Goal: Navigation & Orientation: Find specific page/section

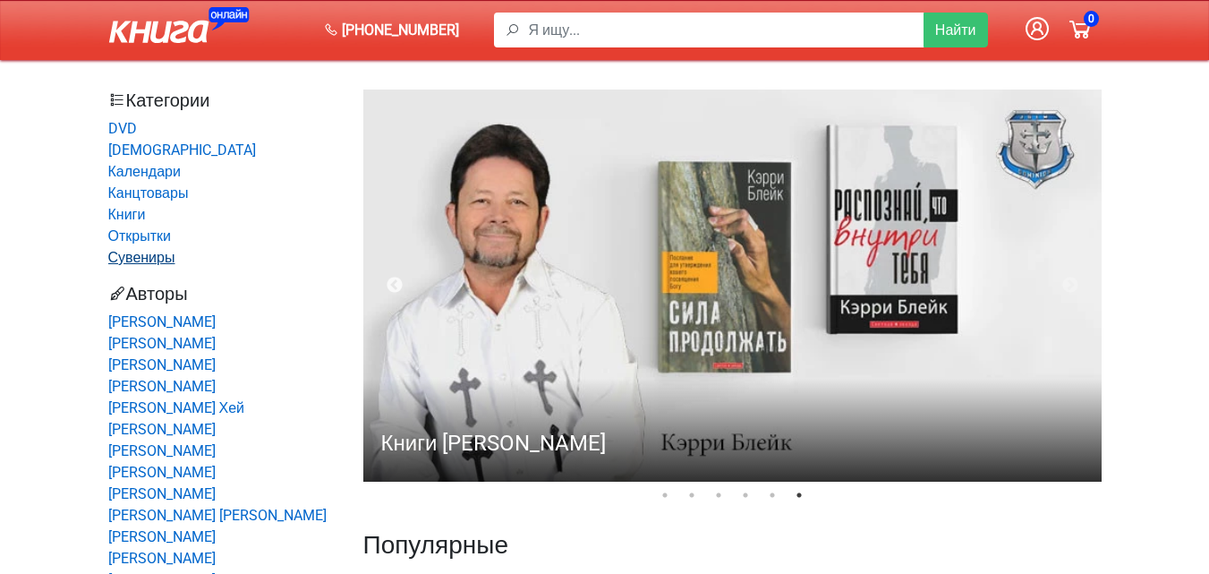
click at [167, 259] on link "Сувениры" at bounding box center [141, 257] width 67 height 17
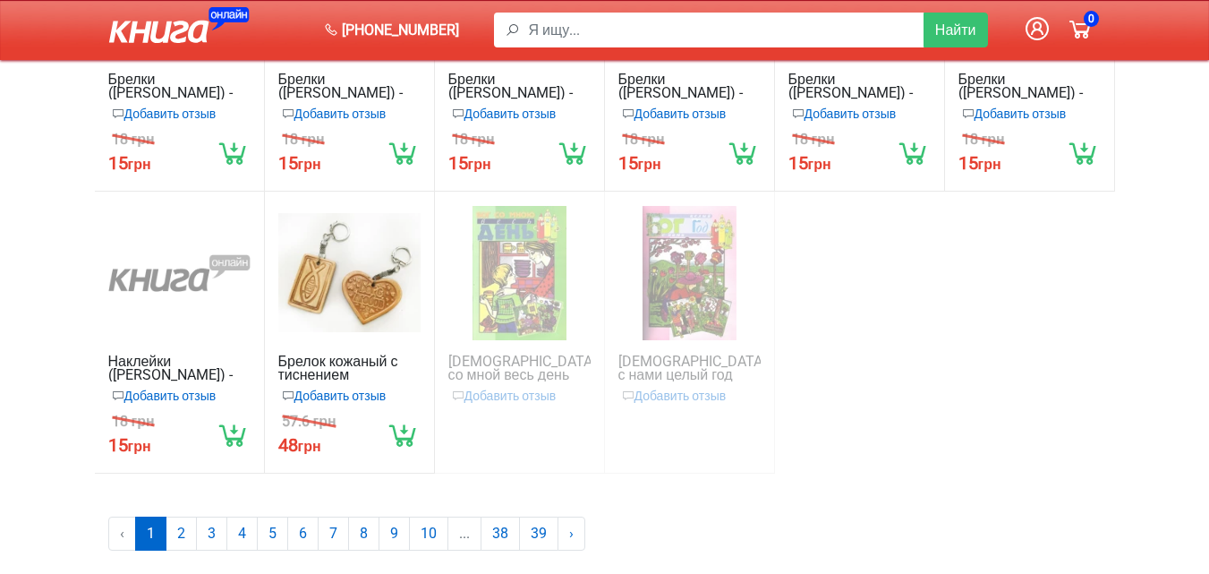
scroll to position [358, 0]
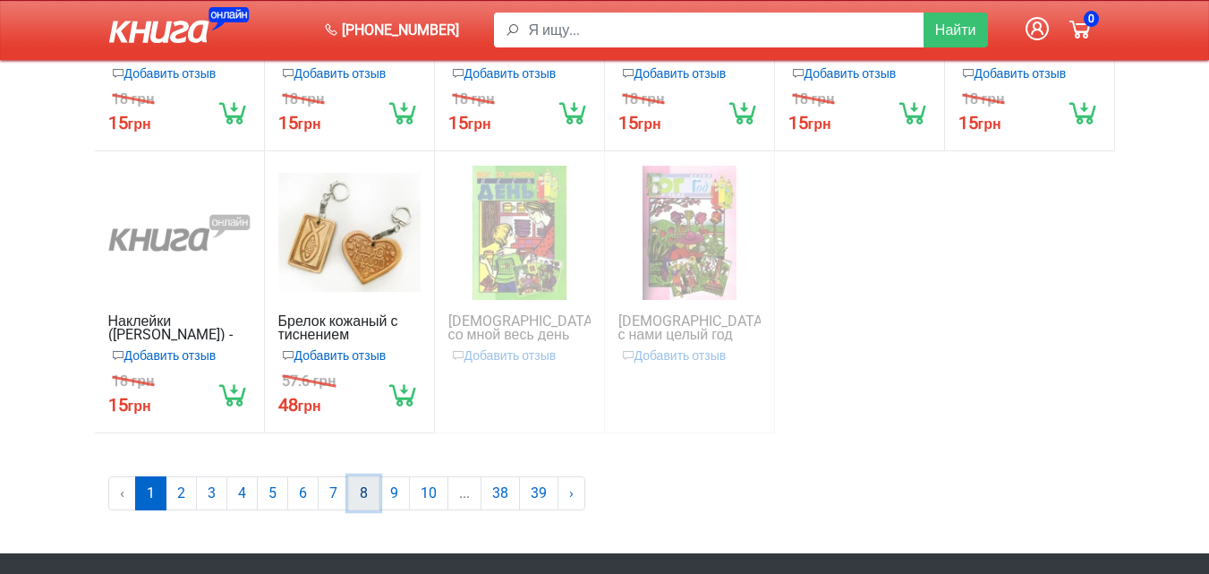
click at [362, 494] on link "8" at bounding box center [363, 493] width 31 height 34
